Goal: Information Seeking & Learning: Compare options

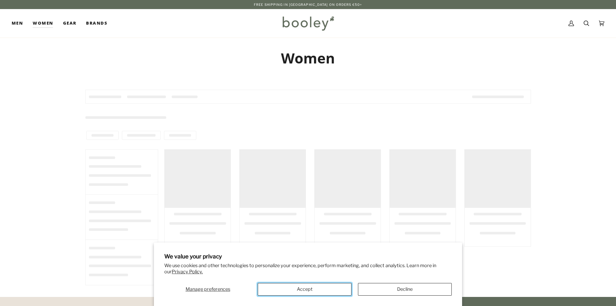
click at [293, 288] on button "Accept" at bounding box center [305, 289] width 94 height 13
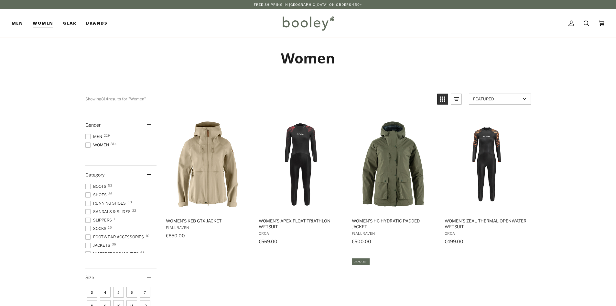
click at [88, 202] on span at bounding box center [87, 203] width 5 height 5
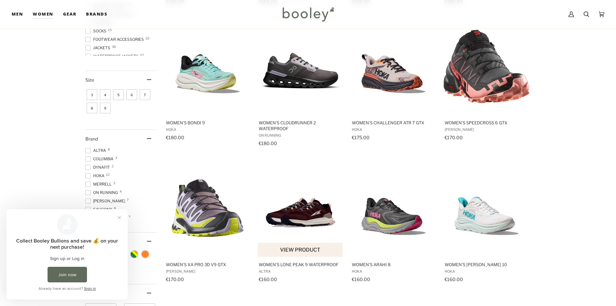
scroll to position [129, 0]
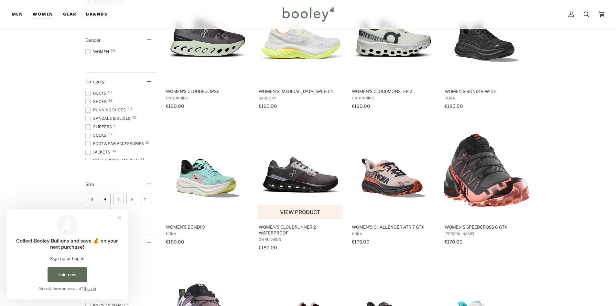
click at [305, 178] on img "Women's Cloudrunner 2 Waterproof" at bounding box center [301, 171] width 86 height 86
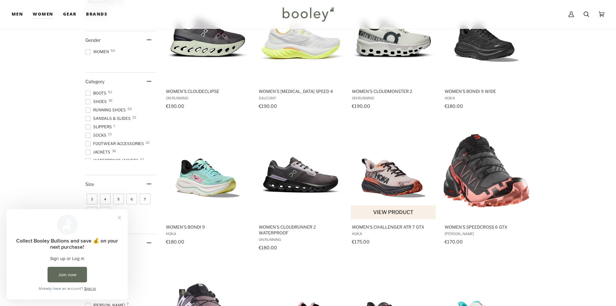
click at [383, 173] on img "Women's Challenger ATR 7 GTX" at bounding box center [394, 171] width 86 height 86
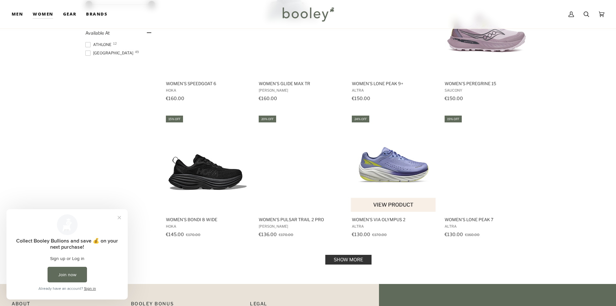
scroll to position [582, 0]
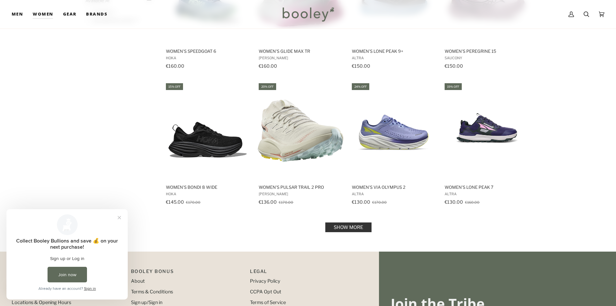
click at [350, 227] on link "Show more" at bounding box center [348, 227] width 46 height 10
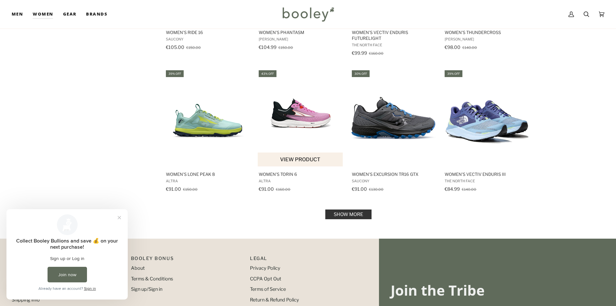
scroll to position [1294, 0]
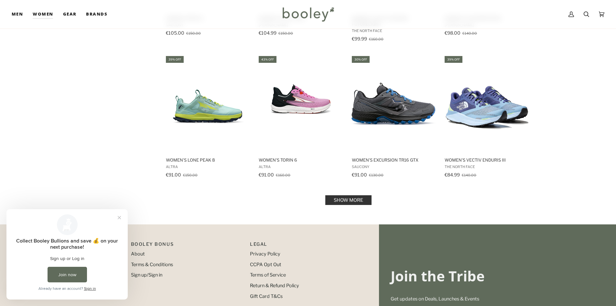
click at [347, 199] on link "Show more" at bounding box center [348, 200] width 46 height 10
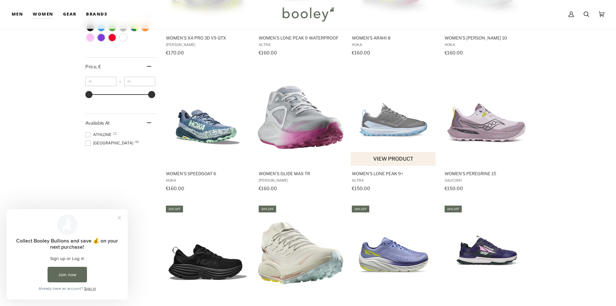
scroll to position [453, 0]
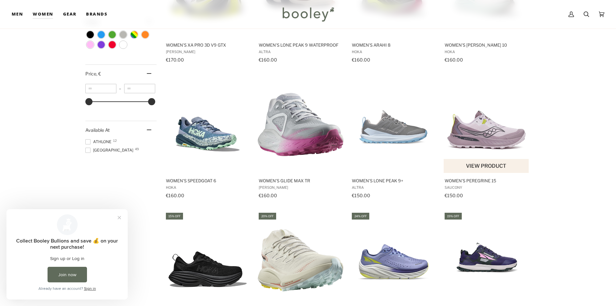
click at [468, 126] on img "Women's Peregrine 15" at bounding box center [487, 125] width 86 height 86
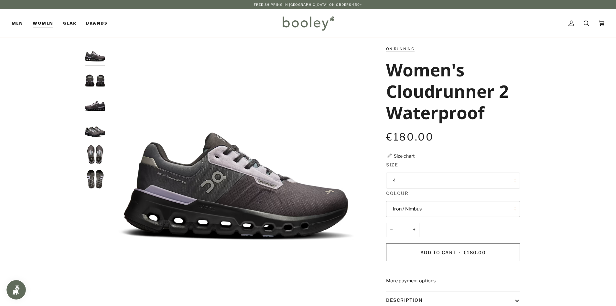
drag, startPoint x: 95, startPoint y: 130, endPoint x: 92, endPoint y: 128, distance: 3.7
click at [94, 130] on img "On Running Women's Cloudrunner 2 Waterproof Iron / Nimbus - Booley Galway" at bounding box center [94, 129] width 19 height 19
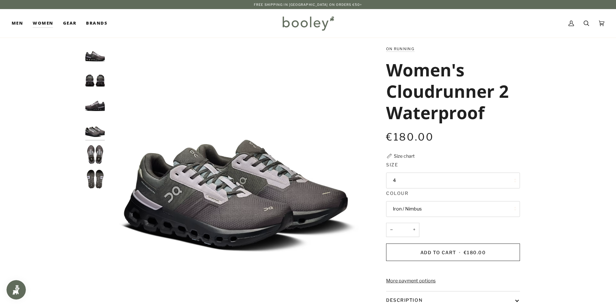
click at [95, 104] on img "On Running Women's Cloudrunner 2 Waterproof Iron / Nimbus - Booley Galway" at bounding box center [94, 104] width 19 height 19
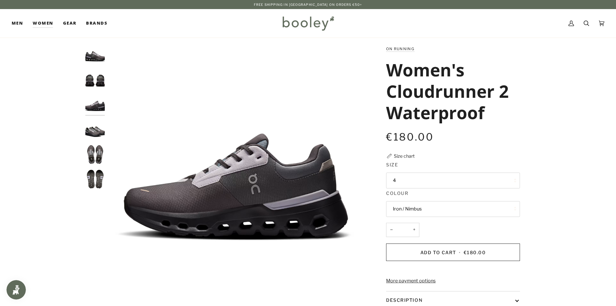
click at [91, 53] on img "On Running Women's Cloudrunner 2 Waterproof Iron / Nimbus - Booley Galway" at bounding box center [94, 54] width 19 height 19
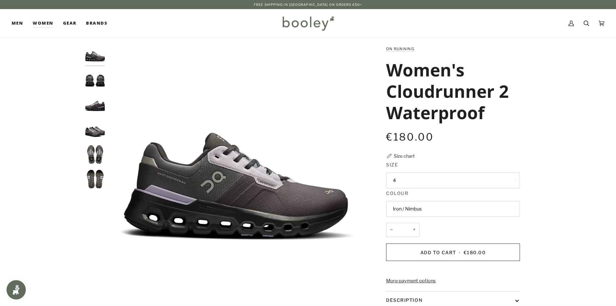
click at [92, 131] on img "On Running Women's Cloudrunner 2 Waterproof Iron / Nimbus - Booley Galway" at bounding box center [94, 129] width 19 height 19
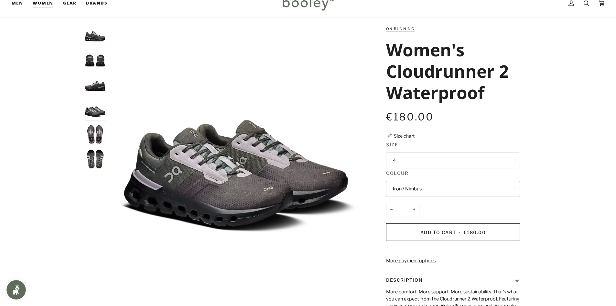
scroll to position [129, 0]
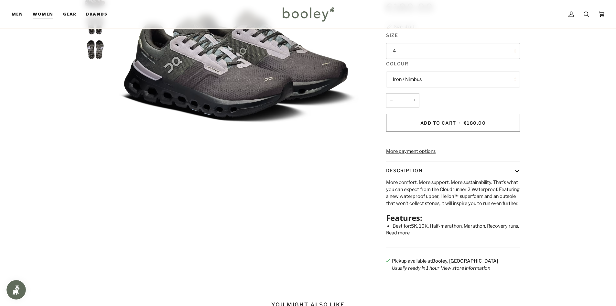
click at [407, 51] on button "4" at bounding box center [453, 51] width 134 height 16
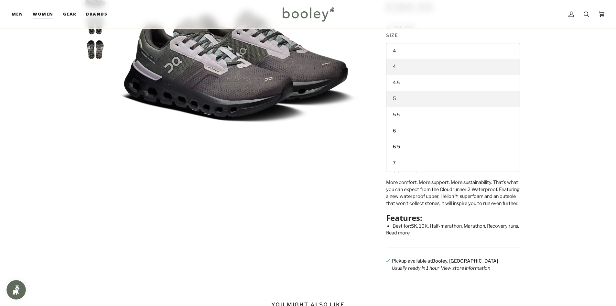
click at [403, 102] on link "5" at bounding box center [453, 99] width 133 height 16
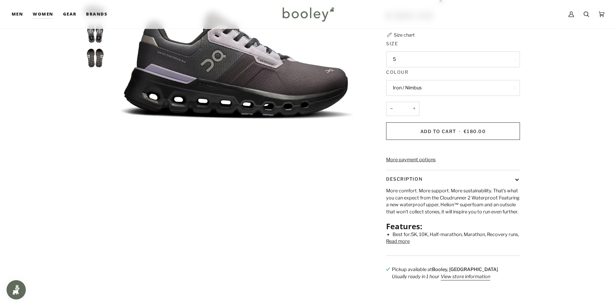
scroll to position [32, 0]
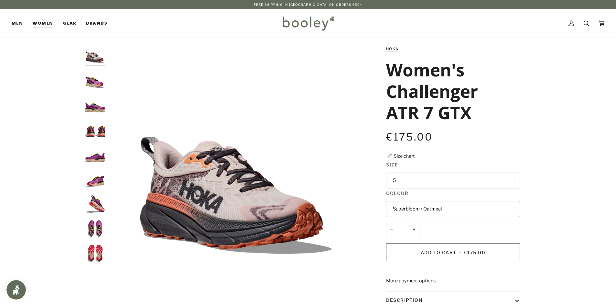
click at [390, 207] on button "Superbloom / Oatmeal" at bounding box center [453, 209] width 134 height 16
click at [403, 237] on span "Superbloom / Oatmeal" at bounding box center [417, 240] width 49 height 6
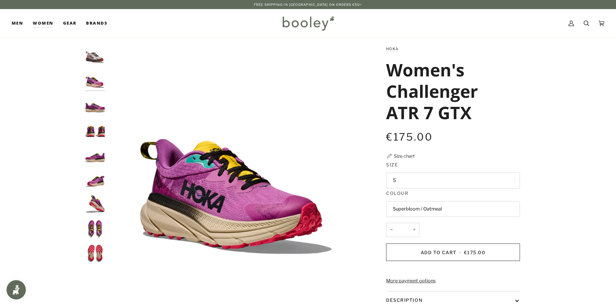
click at [410, 208] on button "Superbloom / Oatmeal" at bounding box center [453, 209] width 134 height 16
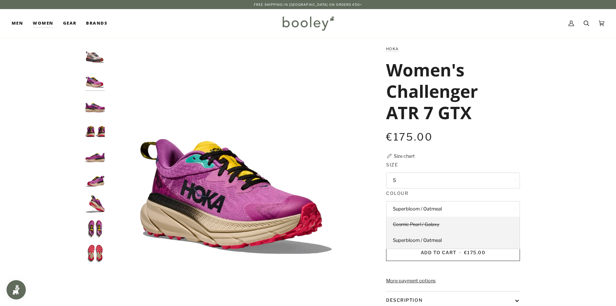
click at [407, 224] on span "Cosmic Pearl / Galaxy" at bounding box center [416, 224] width 47 height 6
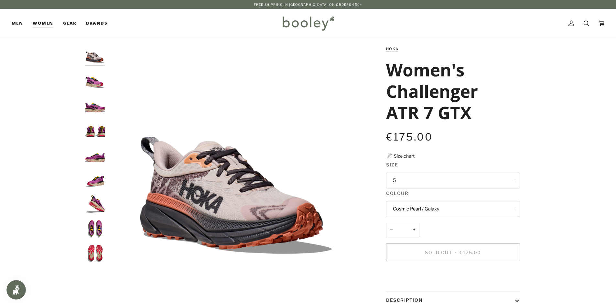
drag, startPoint x: 390, startPoint y: 209, endPoint x: 393, endPoint y: 209, distance: 3.6
click at [389, 209] on button "Cosmic Pearl / Galaxy" at bounding box center [453, 209] width 134 height 16
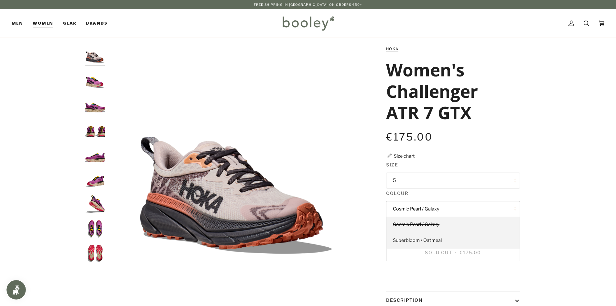
click at [412, 240] on span "Superbloom / Oatmeal" at bounding box center [417, 240] width 49 height 6
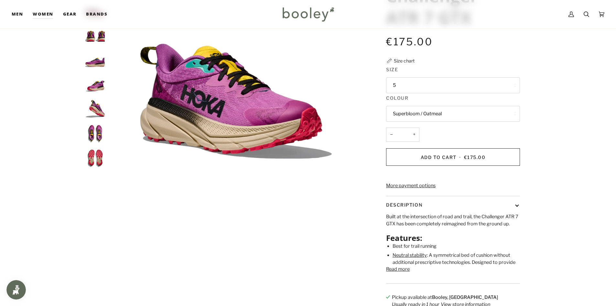
scroll to position [32, 0]
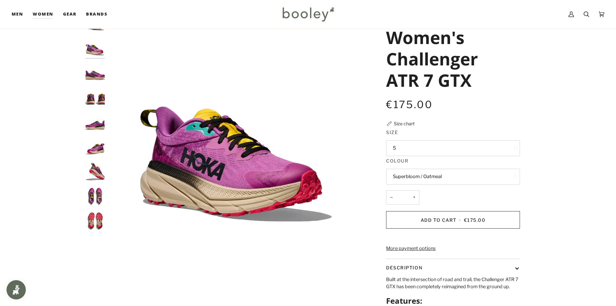
click at [101, 74] on img "Hoka Women's Challenger ATR 7 GTX Superbloom / Oatmeal - Booley Galway" at bounding box center [94, 71] width 19 height 19
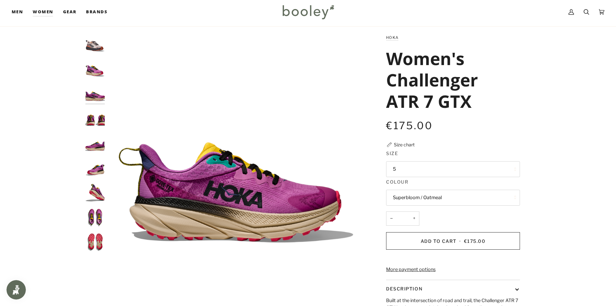
scroll to position [0, 0]
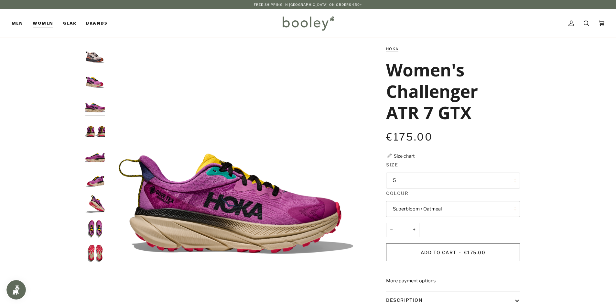
click at [91, 82] on img "Hoka Women's Challenger ATR 7 GTX Superbloom / Oatmeal - Booley Galway" at bounding box center [94, 79] width 19 height 19
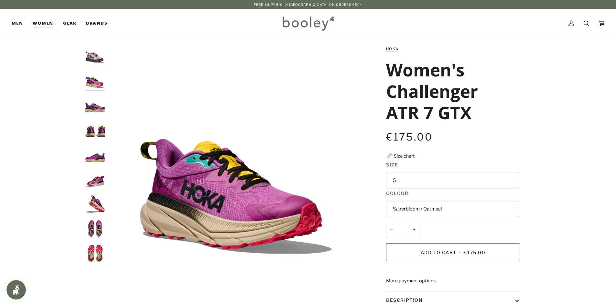
click at [93, 60] on img "Hoka Women's Challenger ATR 7 GTX Cosmic Pearl / Galaxy - Booley Galway" at bounding box center [94, 54] width 19 height 19
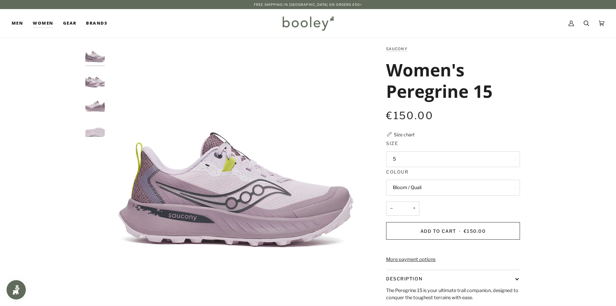
click at [92, 86] on img "Saucony Women's Peregrine 15 Bloom / Quail - Booley Galway" at bounding box center [94, 79] width 19 height 19
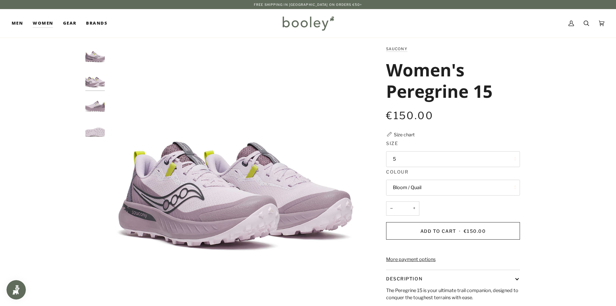
click at [96, 56] on img "Saucony Women's Peregrine 15 Bloom / Quail - Booley Galway" at bounding box center [94, 54] width 19 height 19
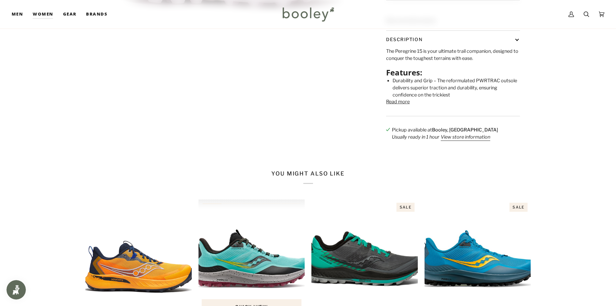
scroll to position [141, 0]
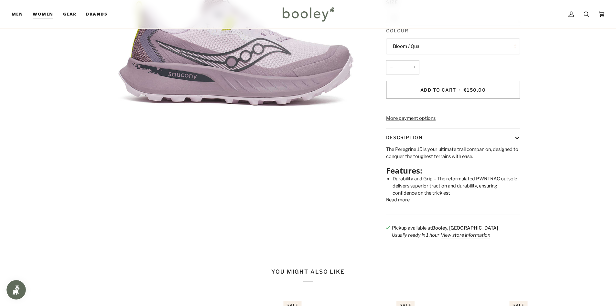
click at [395, 203] on button "Read more" at bounding box center [398, 199] width 24 height 7
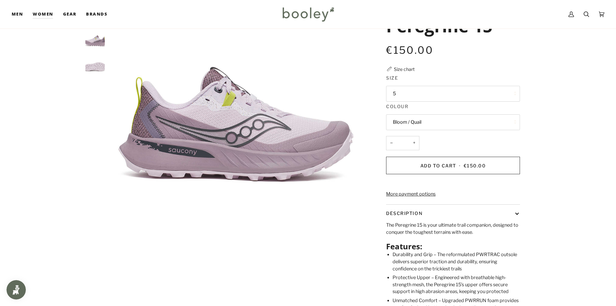
scroll to position [44, 0]
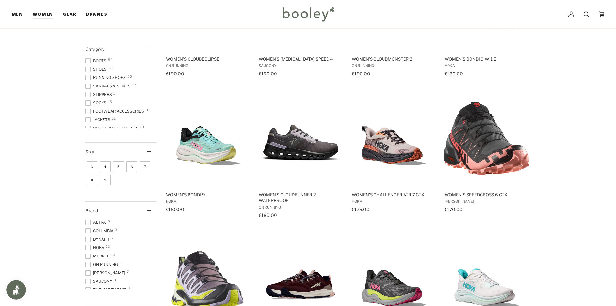
scroll to position [1785, 0]
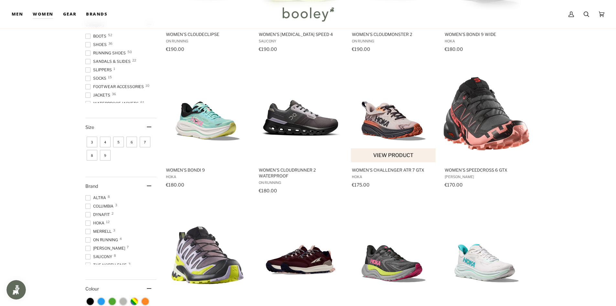
scroll to position [129, 0]
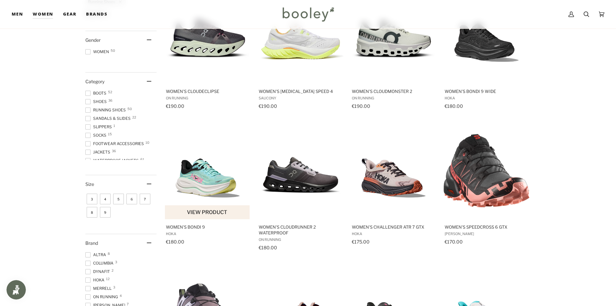
click at [191, 185] on img "Women's Bondi 9" at bounding box center [208, 171] width 86 height 86
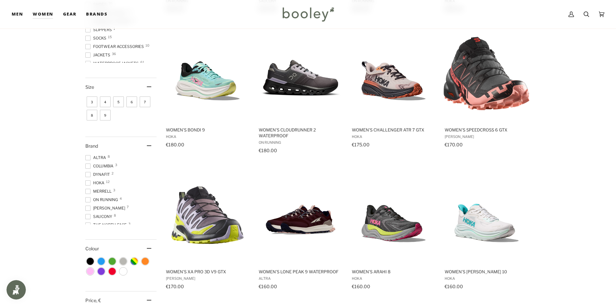
scroll to position [6, 0]
click at [90, 177] on span at bounding box center [87, 176] width 5 height 5
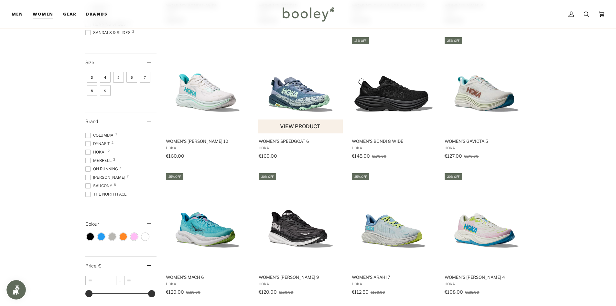
scroll to position [214, 0]
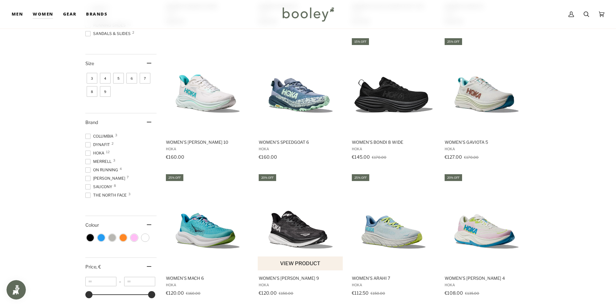
click at [299, 234] on img "Women's Clifton 9" at bounding box center [301, 222] width 86 height 86
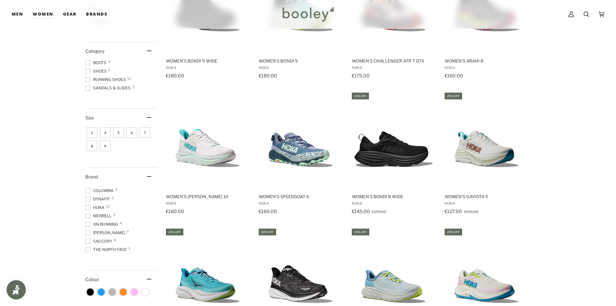
scroll to position [162, 0]
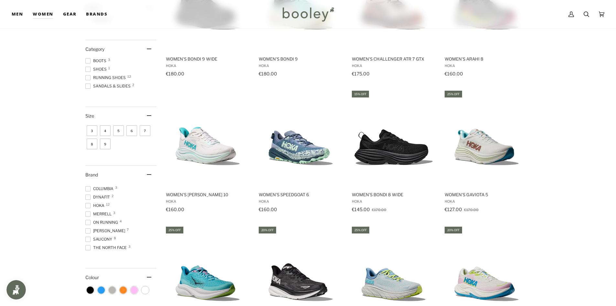
click at [87, 205] on span at bounding box center [87, 205] width 5 height 5
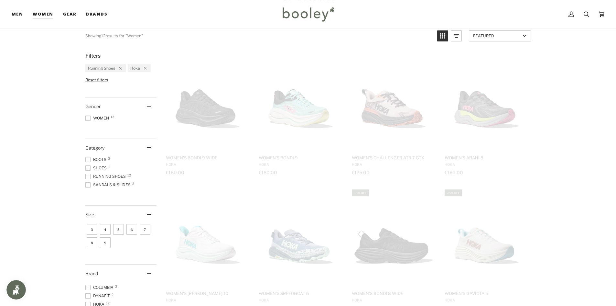
scroll to position [10, 0]
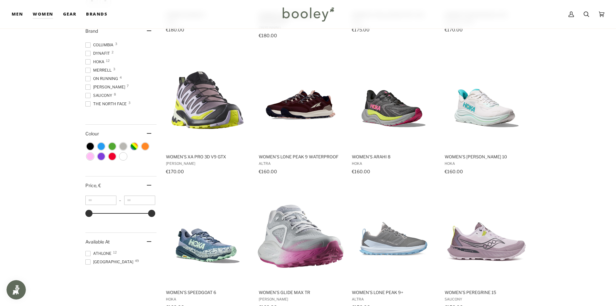
scroll to position [329, 0]
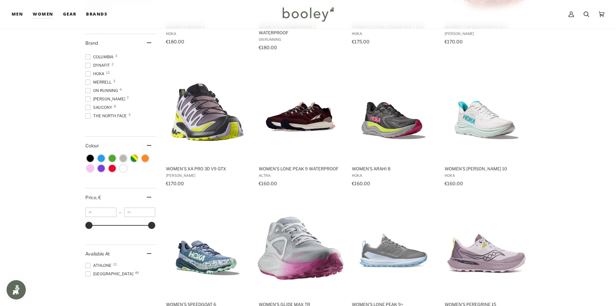
click at [89, 91] on span at bounding box center [87, 90] width 5 height 5
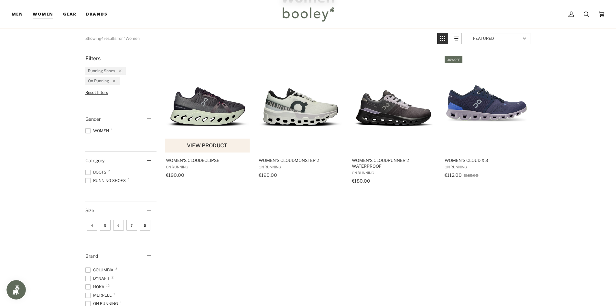
scroll to position [49, 0]
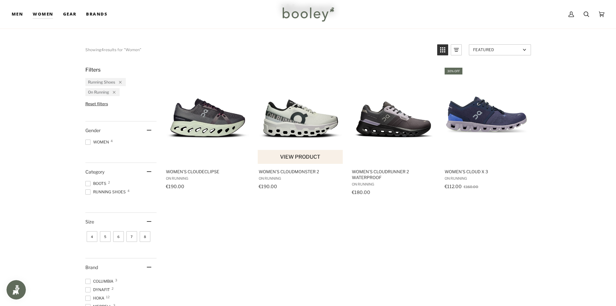
click at [302, 127] on img "Women's Cloudmonster 2" at bounding box center [301, 115] width 86 height 86
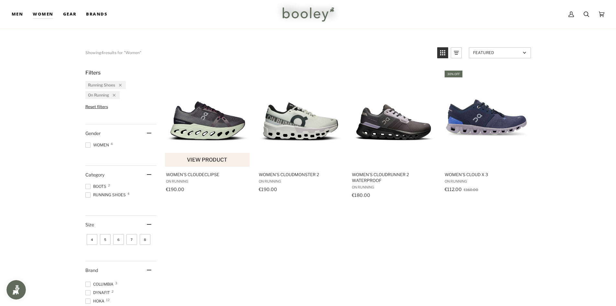
click at [202, 117] on img "Women's Cloudeclipse" at bounding box center [208, 118] width 86 height 86
click at [399, 122] on img "Women's Cloudrunner 2 Waterproof" at bounding box center [394, 118] width 86 height 86
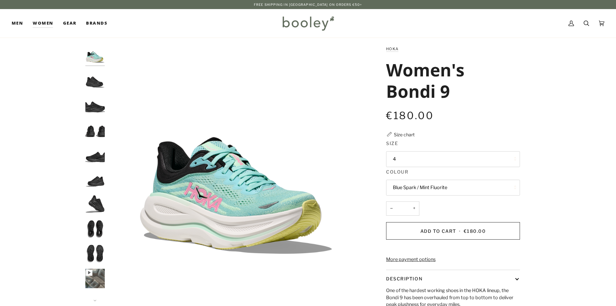
click at [397, 181] on button "Blue Spark / Mint Fluorite" at bounding box center [453, 188] width 134 height 16
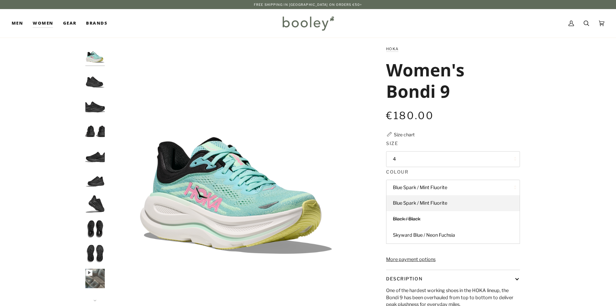
click at [399, 188] on button "Blue Spark / Mint Fluorite" at bounding box center [453, 188] width 134 height 16
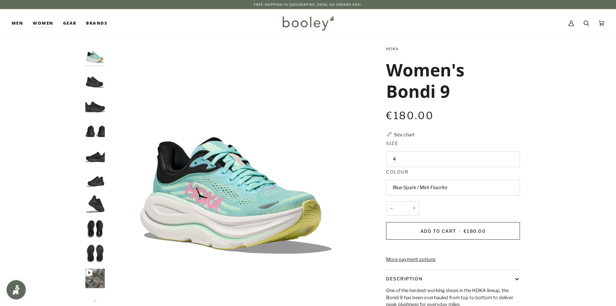
click at [399, 188] on button "Blue Spark / Mint Fluorite" at bounding box center [453, 188] width 134 height 16
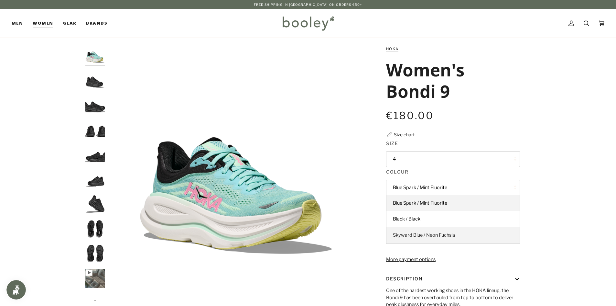
click at [407, 235] on span "Skyward Blue / Neon Fuchsia" at bounding box center [424, 235] width 62 height 6
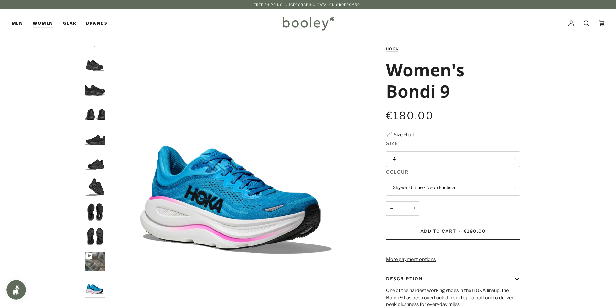
click at [398, 187] on button "Skyward Blue / Neon Fuchsia" at bounding box center [453, 188] width 134 height 16
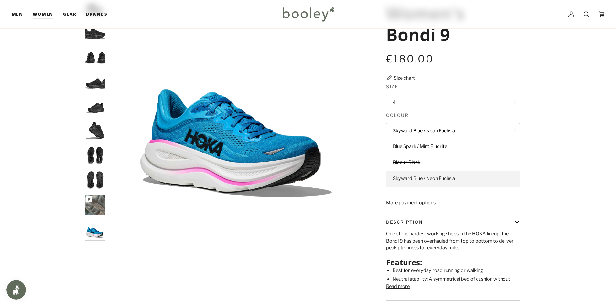
scroll to position [32, 0]
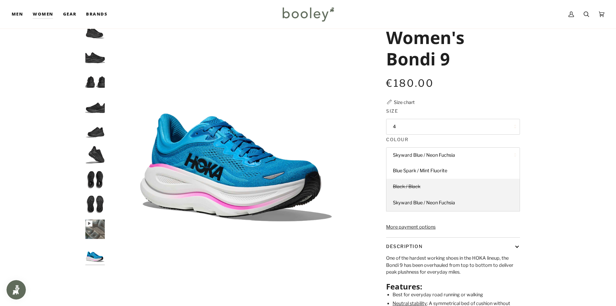
click at [405, 186] on span "Black / Black" at bounding box center [406, 186] width 27 height 6
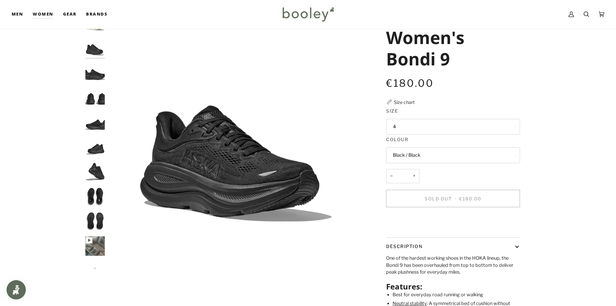
click at [401, 158] on button "Black / Black" at bounding box center [453, 155] width 134 height 16
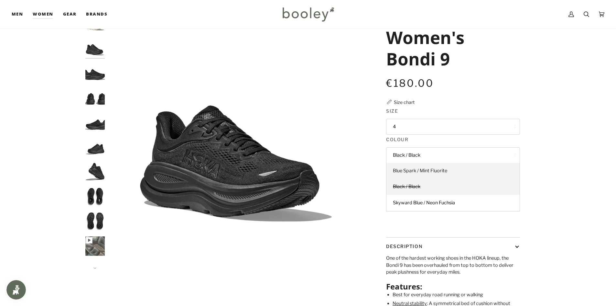
click at [408, 169] on span "Blue Spark / Mint Fluorite" at bounding box center [420, 171] width 54 height 6
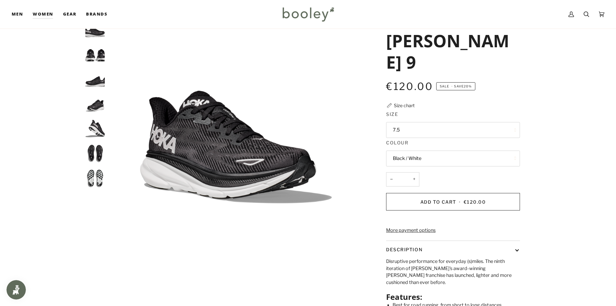
scroll to position [32, 0]
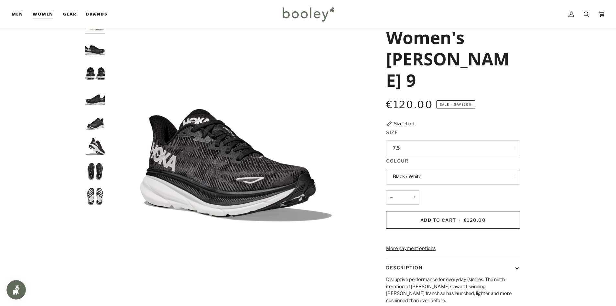
click at [96, 99] on img "Hoka Women's Clifton 9 Black / White - Booley Galway" at bounding box center [94, 96] width 19 height 19
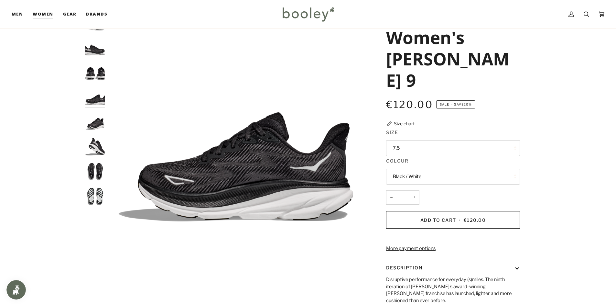
click at [105, 126] on div at bounding box center [96, 112] width 23 height 198
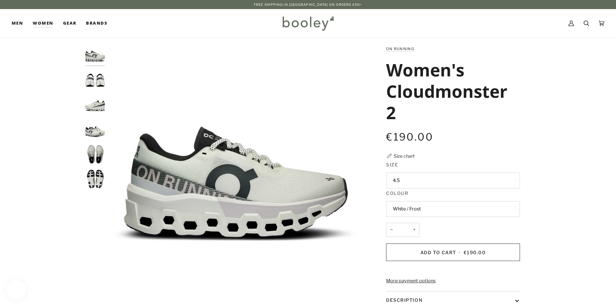
drag, startPoint x: 88, startPoint y: 138, endPoint x: 92, endPoint y: 131, distance: 7.9
click at [88, 138] on img "On Running Women's Cloudmonster 2 White / Frost - Booley Galway" at bounding box center [94, 129] width 19 height 19
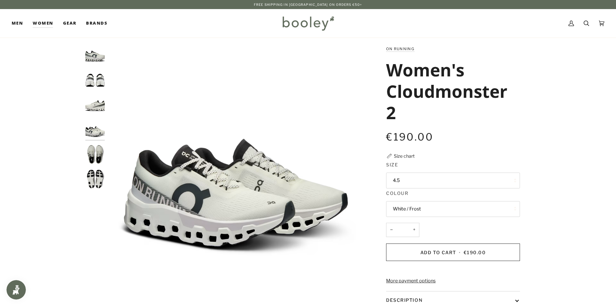
click at [88, 81] on img "On Running Women's Cloudmonster 2 White / Frost - Booley Galway" at bounding box center [94, 79] width 19 height 19
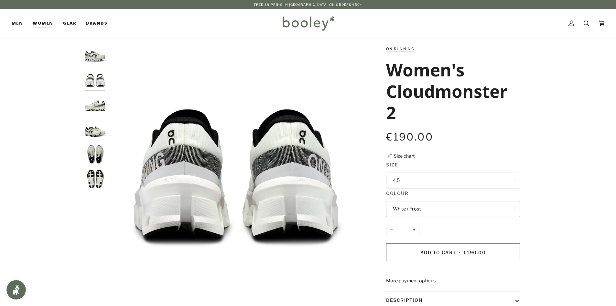
click at [95, 61] on img "On Running Women's Cloudmonster 2 White / Frost - Booley Galway" at bounding box center [94, 54] width 19 height 19
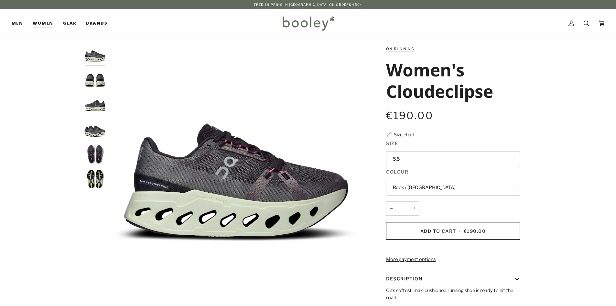
click at [97, 160] on img "On Running Women's Cloudeclipse Rock / Lima - Booley Galway" at bounding box center [94, 154] width 19 height 19
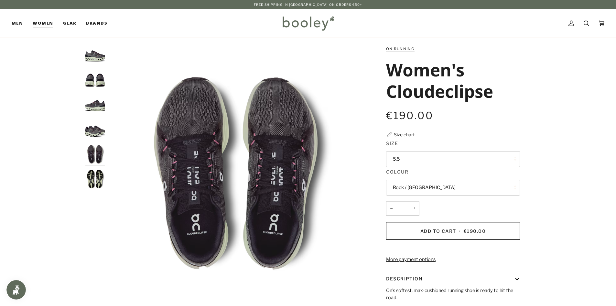
click at [400, 161] on button "5.5" at bounding box center [453, 159] width 134 height 16
click at [96, 109] on img "On Running Women's Cloudeclipse Rock / Lima - Booley Galway" at bounding box center [94, 104] width 19 height 19
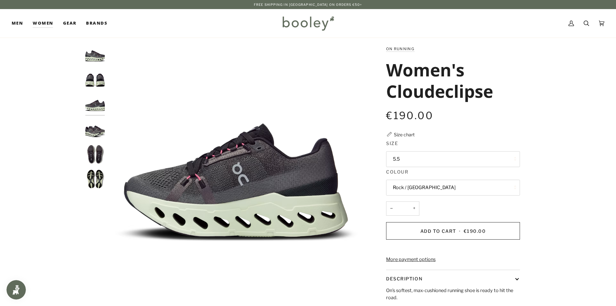
click at [97, 86] on img "On Running Women's Cloudeclipse Rock / Lima - Booley Galway" at bounding box center [94, 79] width 19 height 19
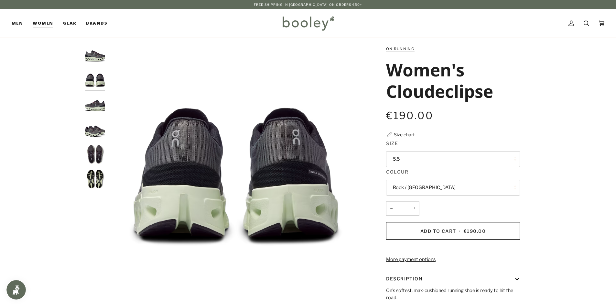
click at [96, 181] on img "On Running Women's Cloudeclipse Rock / Lima - Booley Galway" at bounding box center [94, 178] width 19 height 19
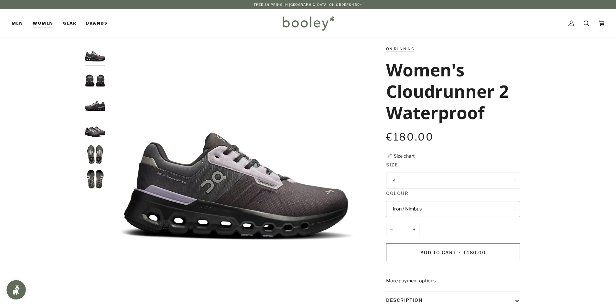
click at [103, 159] on img "On Running Women's Cloudrunner 2 Waterproof Iron / Nimbus - Booley Galway" at bounding box center [94, 154] width 19 height 19
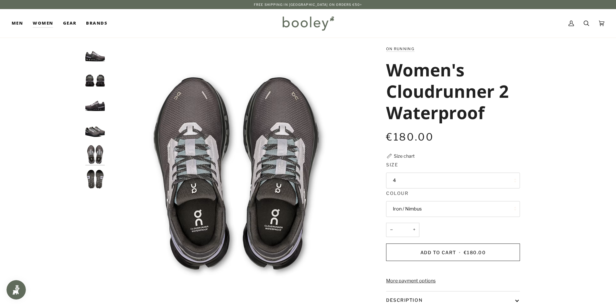
click at [101, 101] on img "On Running Women's Cloudrunner 2 Waterproof Iron / Nimbus - Booley Galway" at bounding box center [94, 104] width 19 height 19
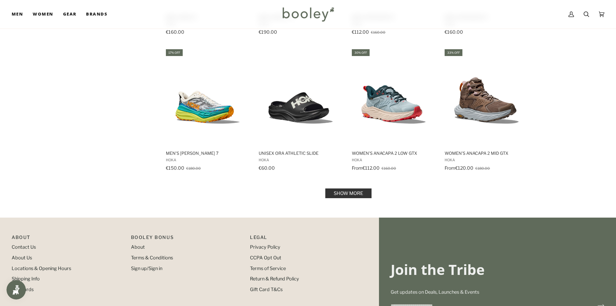
scroll to position [615, 0]
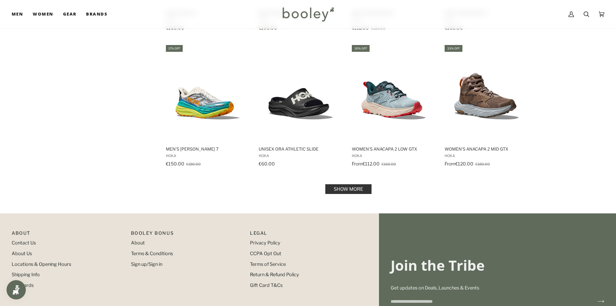
click at [336, 190] on link "Show more" at bounding box center [348, 189] width 46 height 10
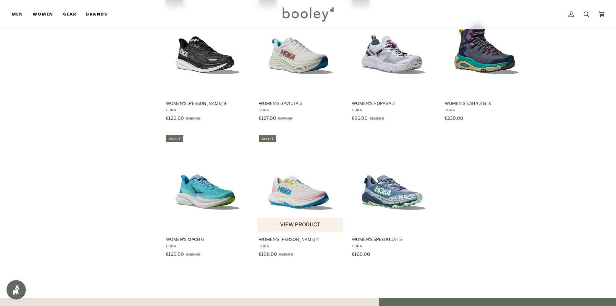
scroll to position [1067, 0]
